Goal: Task Accomplishment & Management: Complete application form

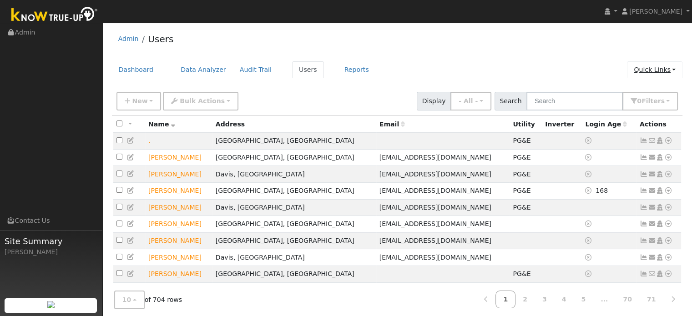
click at [639, 72] on link "Quick Links" at bounding box center [654, 69] width 55 height 17
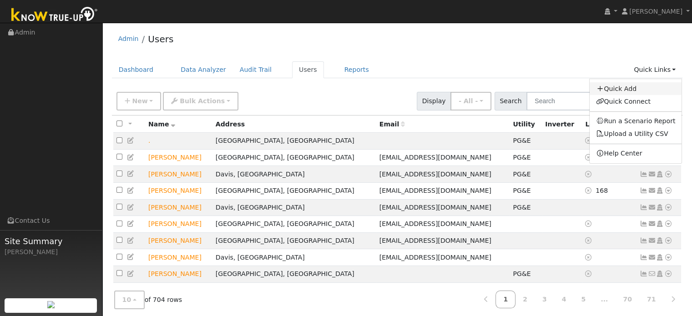
click at [616, 85] on link "Quick Add" at bounding box center [635, 88] width 92 height 13
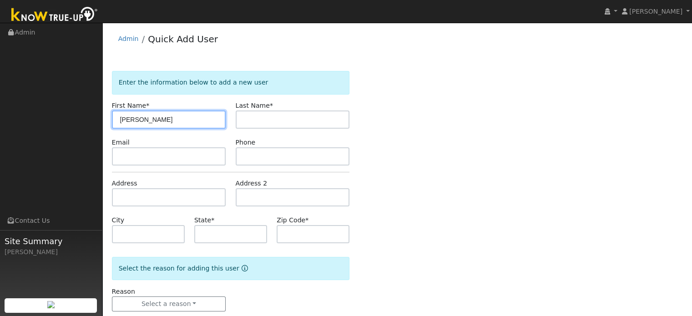
type input "Santhosh"
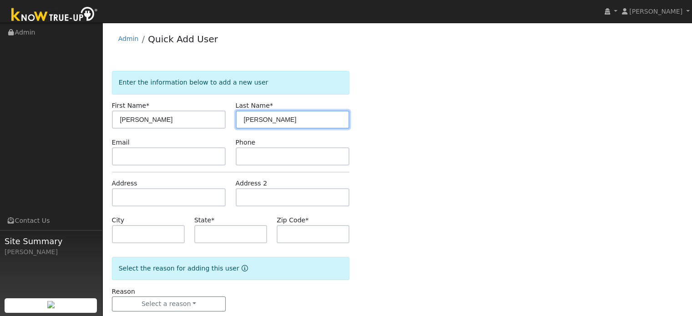
type input "Sukumaran"
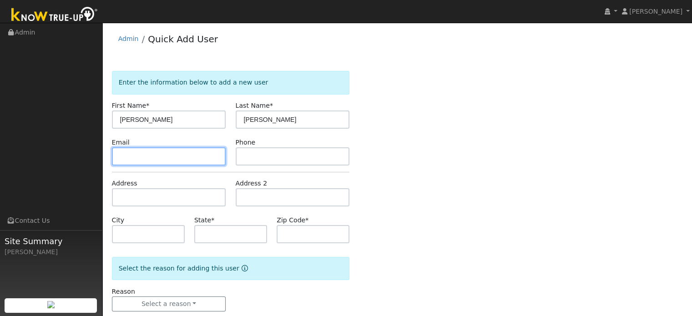
click at [163, 160] on input "text" at bounding box center [169, 156] width 114 height 18
paste input "santhoshsukumaran85@gmail.com"
type input "santhoshsukumaran85@gmail.com"
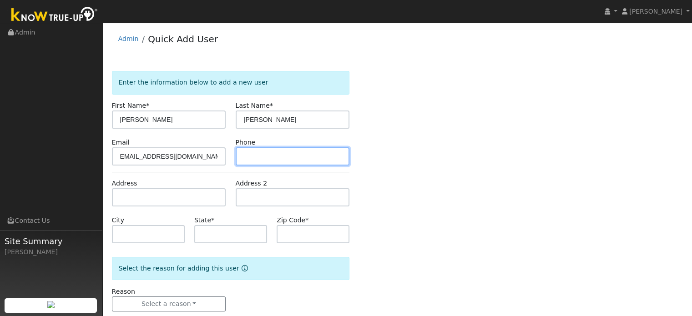
click at [246, 152] on input "text" at bounding box center [293, 156] width 114 height 18
type input "916-207-4961"
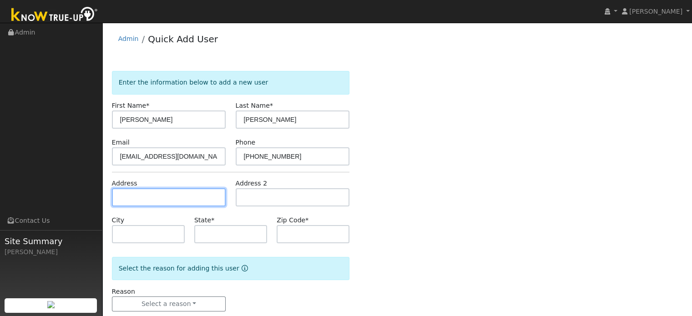
drag, startPoint x: 140, startPoint y: 199, endPoint x: 337, endPoint y: 168, distance: 199.3
click at [141, 199] on input "text" at bounding box center [169, 197] width 114 height 18
type input "11721 Brook Valley Way"
type input "Rancho Cordova"
type input "CA"
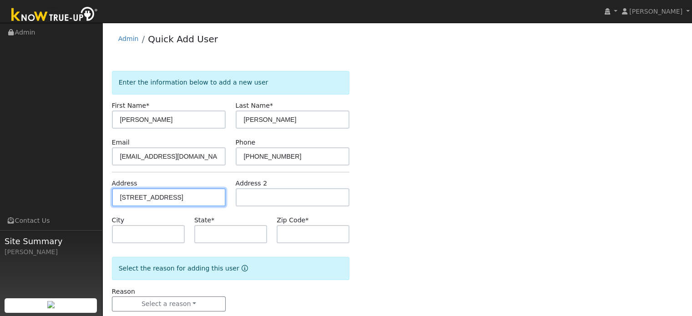
type input "95742"
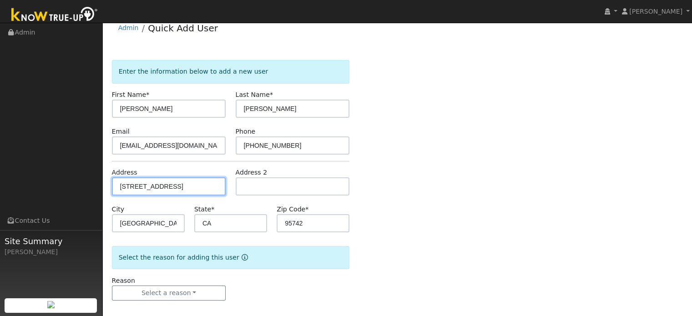
scroll to position [18, 0]
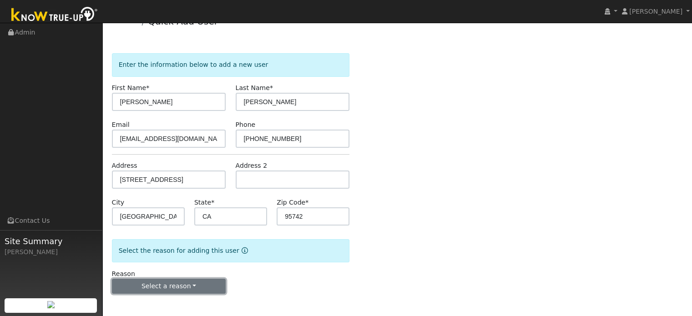
click at [209, 286] on button "Select a reason" at bounding box center [169, 286] width 114 height 15
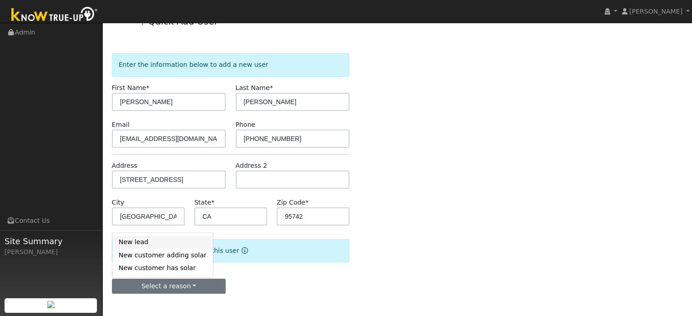
click at [138, 244] on link "New lead" at bounding box center [162, 242] width 100 height 13
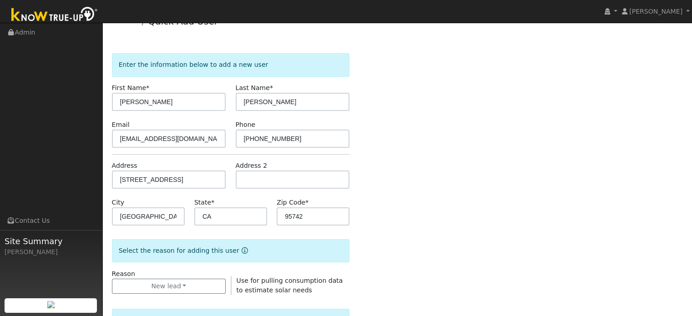
click at [387, 203] on div "Enter the information below to add a new user First Name * Santhosh Last Name *…" at bounding box center [397, 309] width 571 height 513
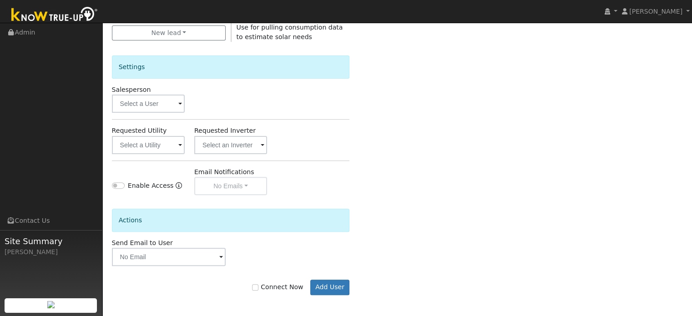
scroll to position [271, 0]
click at [165, 151] on input "text" at bounding box center [148, 144] width 73 height 18
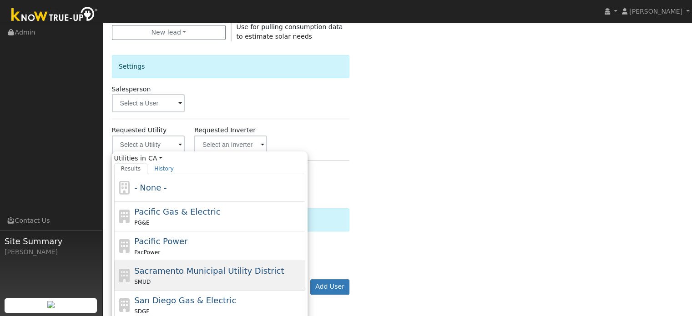
click at [163, 271] on span "Sacramento Municipal Utility District" at bounding box center [209, 271] width 150 height 10
type input "Sacramento Municipal Utility District"
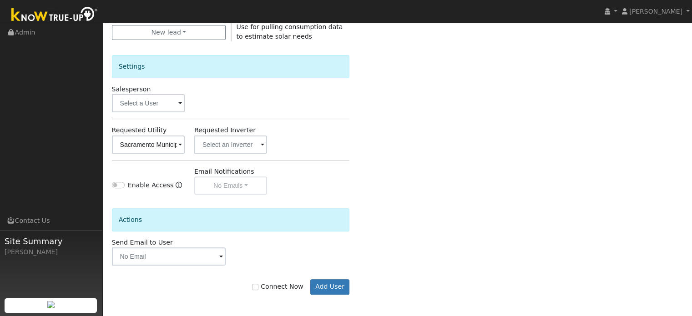
click at [463, 153] on div "Enter the information below to add a new user First Name * Santhosh Last Name *…" at bounding box center [397, 55] width 571 height 513
click at [331, 283] on button "Add User" at bounding box center [330, 286] width 40 height 15
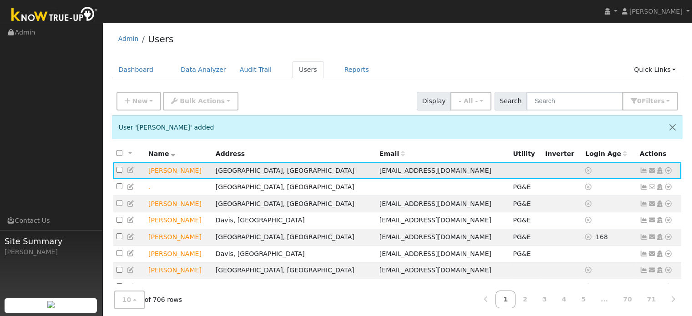
click at [667, 170] on icon at bounding box center [668, 170] width 8 height 6
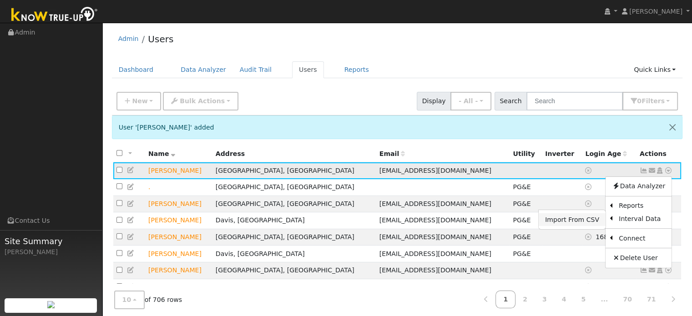
click at [581, 223] on link "Import From CSV" at bounding box center [571, 219] width 67 height 13
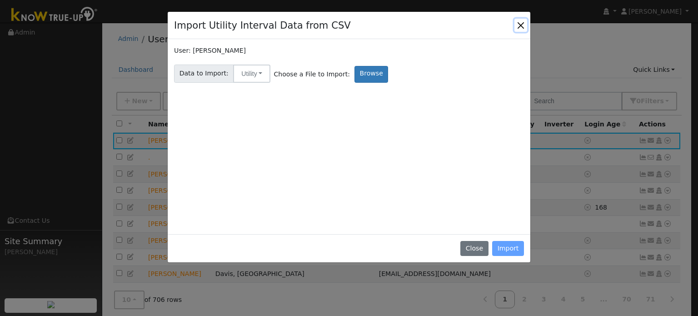
click at [517, 25] on button "Close" at bounding box center [521, 25] width 13 height 13
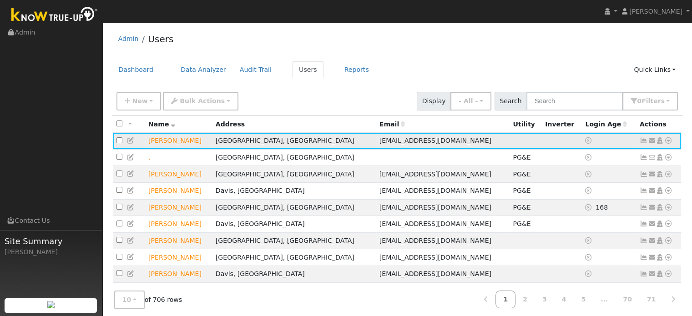
click at [669, 141] on icon at bounding box center [668, 140] width 8 height 6
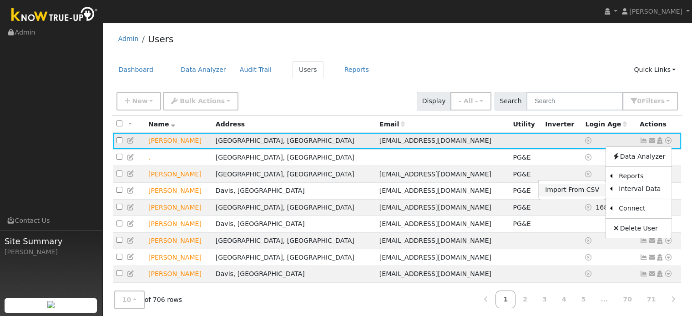
click at [588, 190] on link "Import From CSV" at bounding box center [571, 190] width 67 height 13
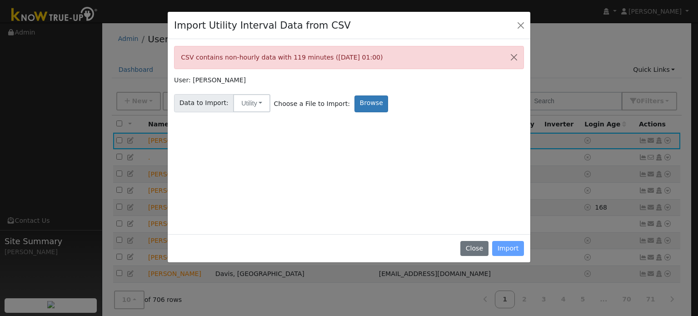
click at [508, 252] on div "Close Import" at bounding box center [349, 248] width 363 height 29
click at [511, 55] on button "Close" at bounding box center [514, 57] width 19 height 22
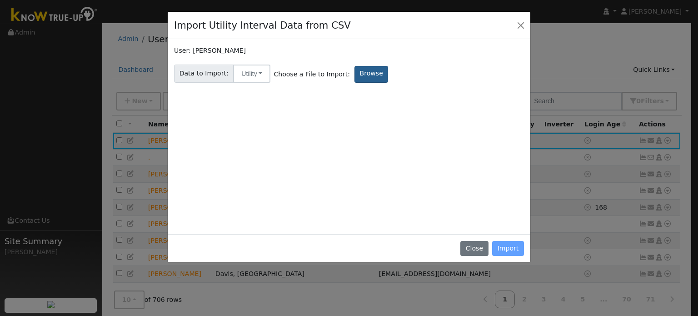
click at [364, 79] on label "Browse" at bounding box center [372, 74] width 34 height 17
click at [0, 0] on input "Browse" at bounding box center [0, 0] width 0 height 0
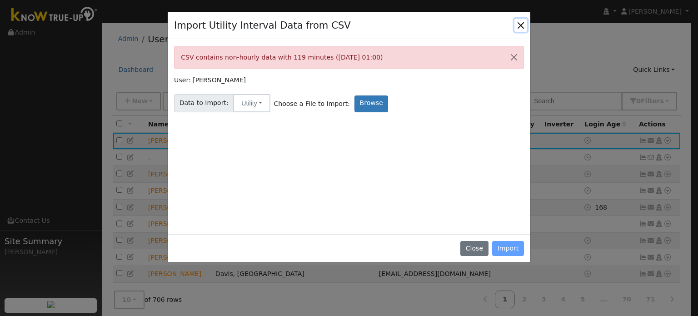
click at [522, 20] on button "Close" at bounding box center [521, 25] width 13 height 13
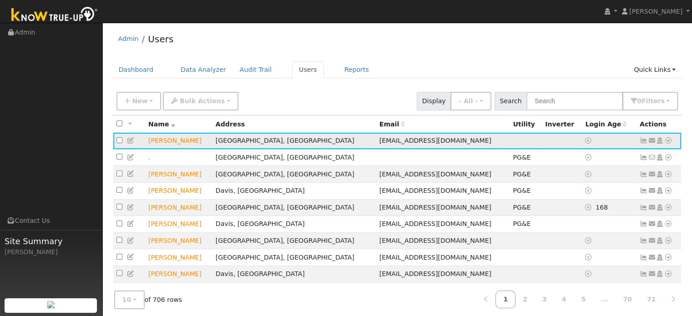
click at [669, 141] on icon at bounding box center [668, 140] width 8 height 6
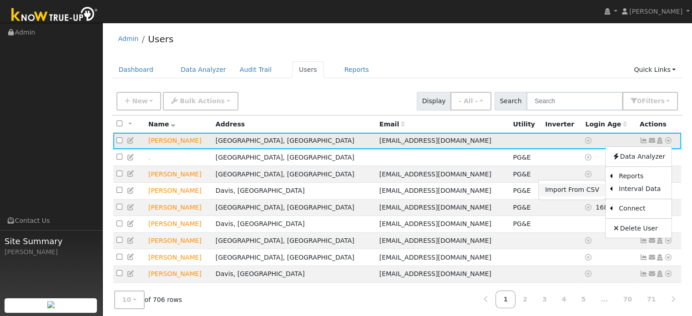
click at [582, 189] on link "Import From CSV" at bounding box center [571, 190] width 67 height 13
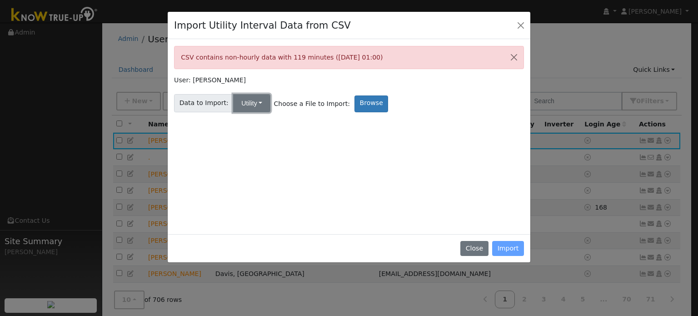
click at [257, 103] on button "Utility" at bounding box center [251, 103] width 37 height 18
click at [248, 122] on link "Utility" at bounding box center [259, 123] width 63 height 13
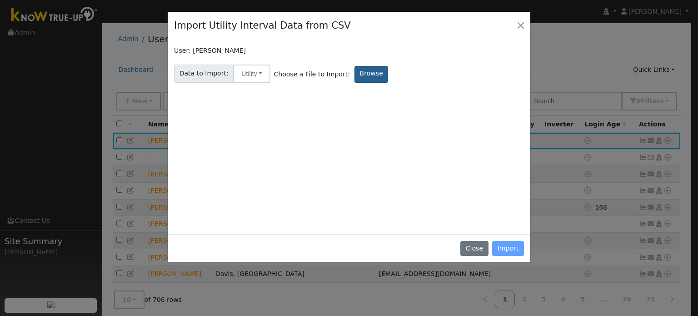
click at [357, 74] on label "Browse" at bounding box center [372, 74] width 34 height 17
click at [0, 0] on input "Browse" at bounding box center [0, 0] width 0 height 0
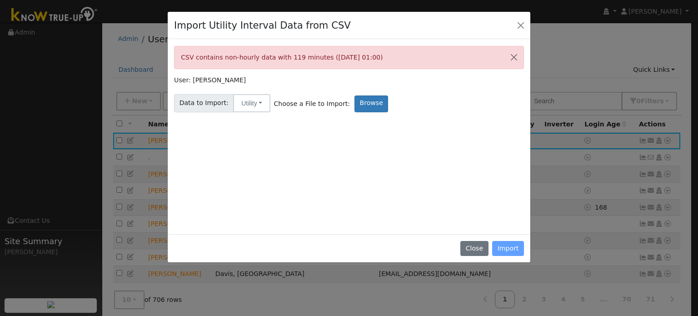
click at [513, 248] on div "Close Import" at bounding box center [349, 248] width 363 height 29
click at [475, 251] on button "Close" at bounding box center [475, 248] width 28 height 15
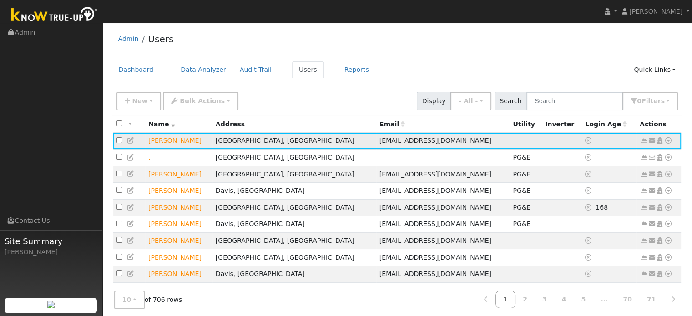
click at [668, 141] on icon at bounding box center [668, 140] width 8 height 6
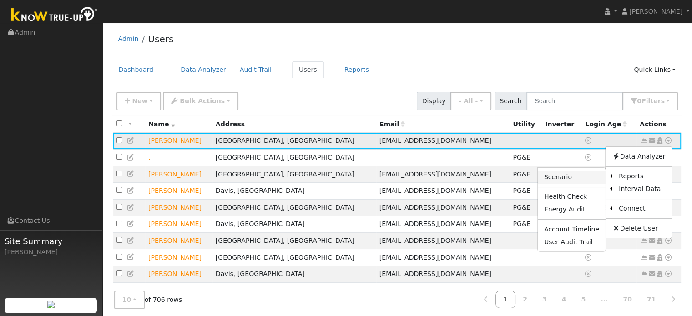
click at [568, 180] on link "Scenario" at bounding box center [571, 177] width 68 height 13
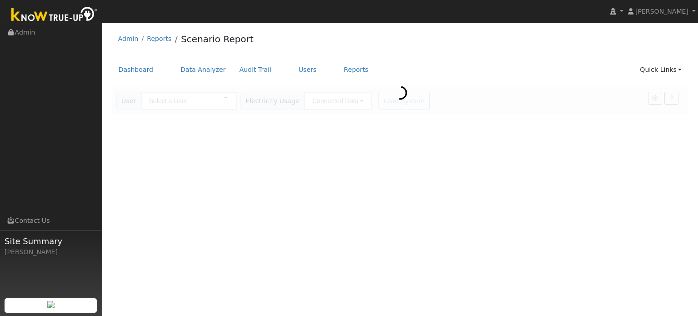
type input "[PERSON_NAME]"
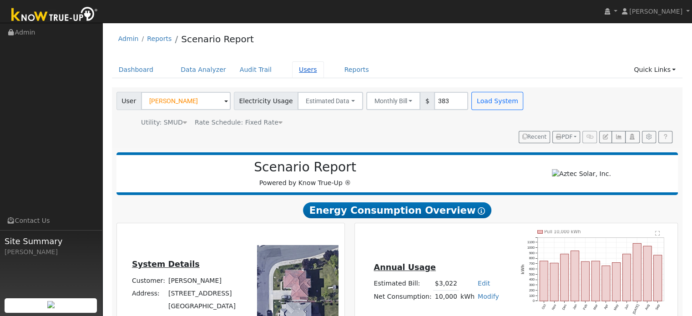
click at [292, 66] on link "Users" at bounding box center [308, 69] width 32 height 17
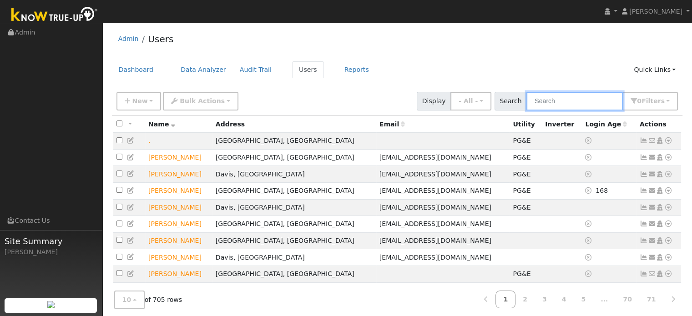
click at [576, 102] on input "text" at bounding box center [574, 101] width 96 height 19
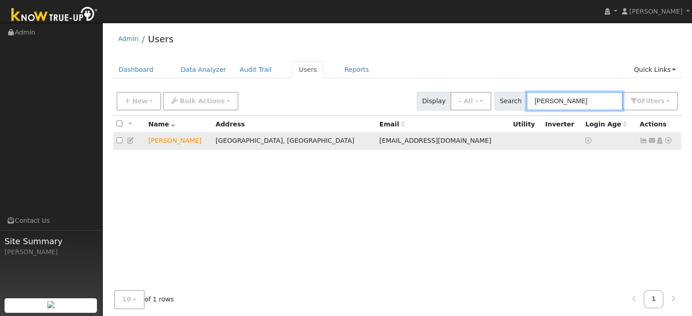
type input "[PERSON_NAME]"
click at [669, 141] on icon at bounding box center [668, 140] width 8 height 6
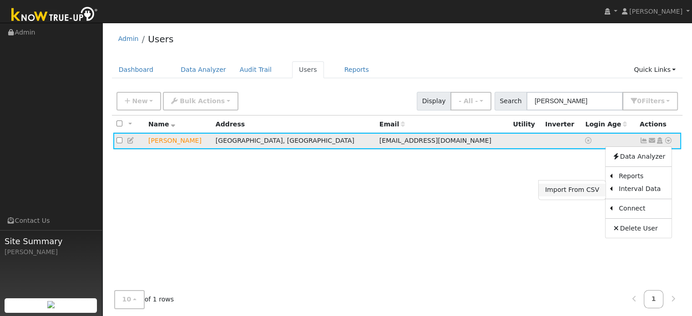
click at [593, 188] on link "Import From CSV" at bounding box center [571, 190] width 67 height 13
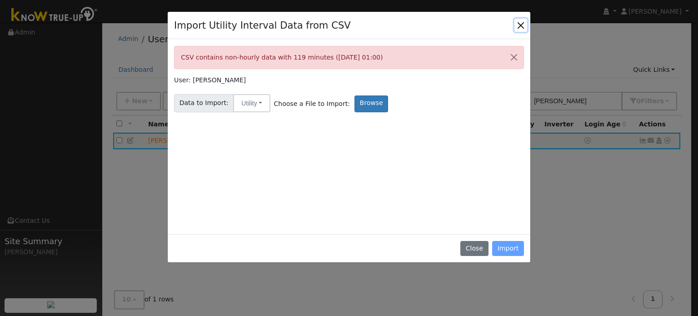
click at [520, 25] on button "Close" at bounding box center [521, 25] width 13 height 13
